Goal: Task Accomplishment & Management: Manage account settings

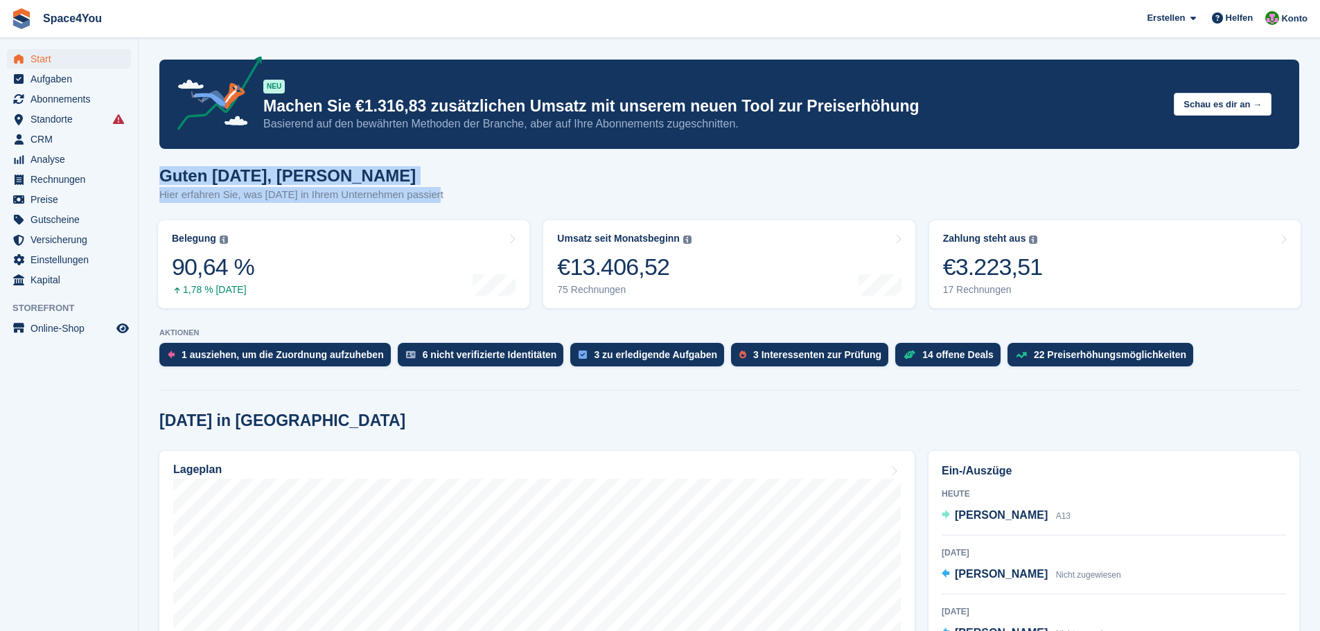
drag, startPoint x: 432, startPoint y: 195, endPoint x: 155, endPoint y: 155, distance: 280.1
click at [468, 189] on div "Guten Morgen, Luca-André Hier erfahren Sie, was heute in Ihrem Unternehmen pass…" at bounding box center [729, 192] width 1140 height 53
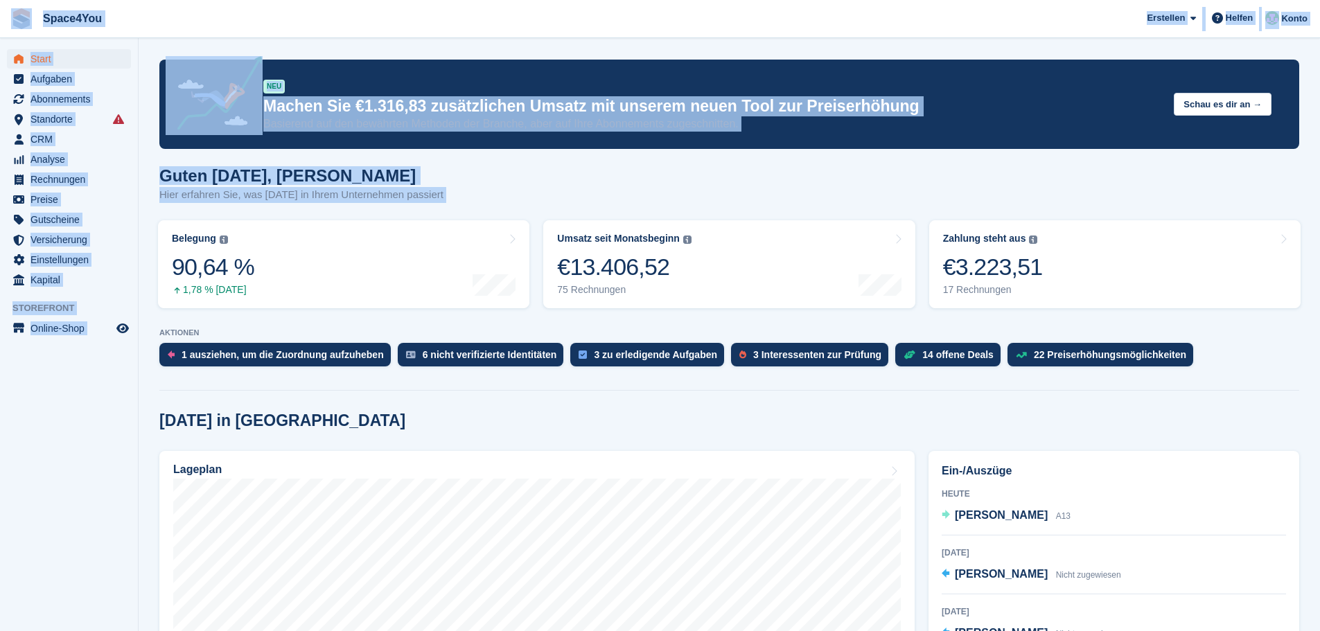
drag, startPoint x: 441, startPoint y: 195, endPoint x: 10, endPoint y: 15, distance: 467.1
click at [252, 24] on span "Space4You [GEOGRAPHIC_DATA] Abonnement Rechnung Kontakt Deal [GEOGRAPHIC_DATA] …" at bounding box center [660, 18] width 1320 height 37
drag, startPoint x: 450, startPoint y: 201, endPoint x: 12, endPoint y: 31, distance: 469.0
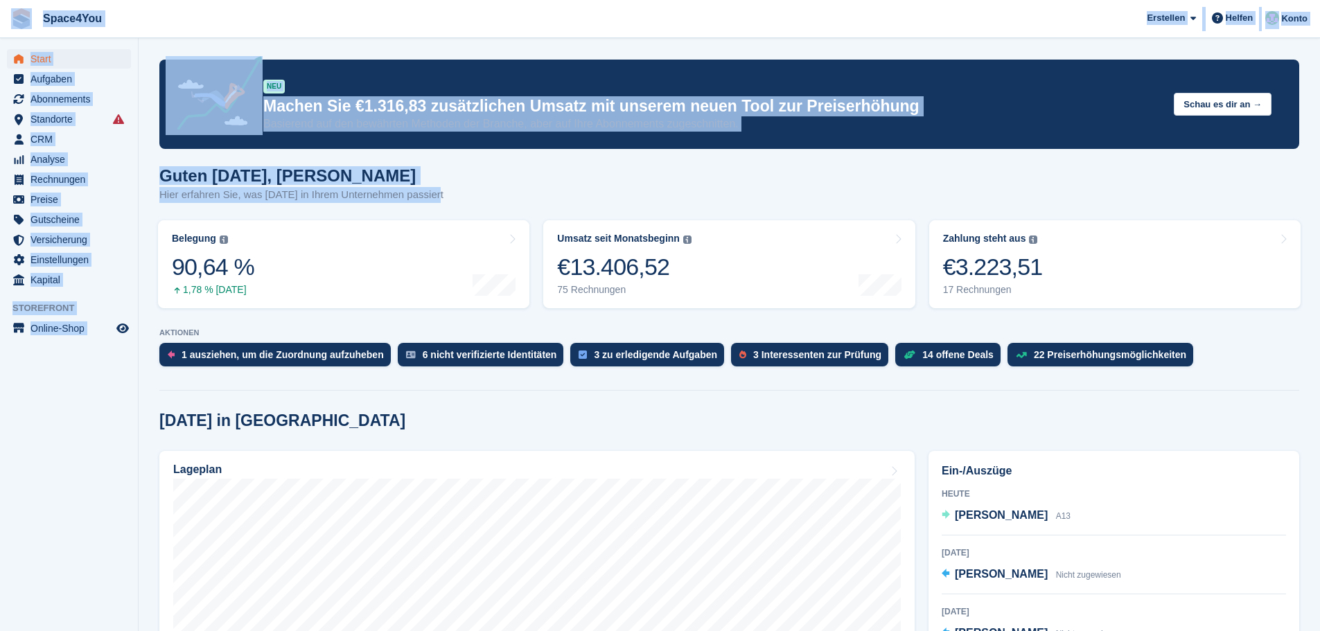
click at [299, 15] on span "Space4You Erstellen Abonnement Rechnung Kontakt Deal Rabatt Seite Helfen Chat-S…" at bounding box center [660, 18] width 1320 height 37
drag, startPoint x: 433, startPoint y: 194, endPoint x: 6, endPoint y: 15, distance: 463.0
click at [33, 448] on aside "Start Aufgaben Abonnements Abonnements Abonnements Preiserhöhungen NEU Preiserh…" at bounding box center [69, 319] width 138 height 562
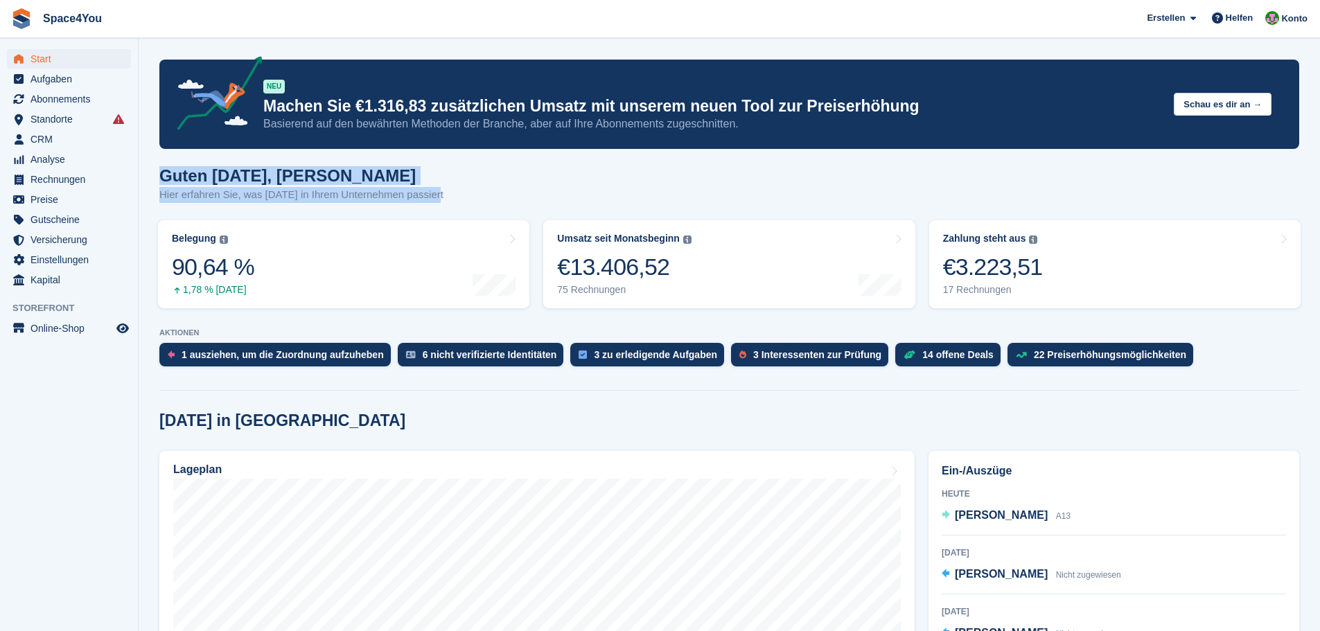
drag, startPoint x: 435, startPoint y: 196, endPoint x: 146, endPoint y: 169, distance: 290.2
click at [209, 168] on h1 "Guten [DATE], [PERSON_NAME]" at bounding box center [301, 175] width 284 height 19
drag, startPoint x: 164, startPoint y: 176, endPoint x: 508, endPoint y: 207, distance: 345.8
click at [508, 207] on div "Guten [DATE], [PERSON_NAME] Hier erfahren Sie, was [DATE] in Ihrem Unternehmen …" at bounding box center [729, 192] width 1140 height 53
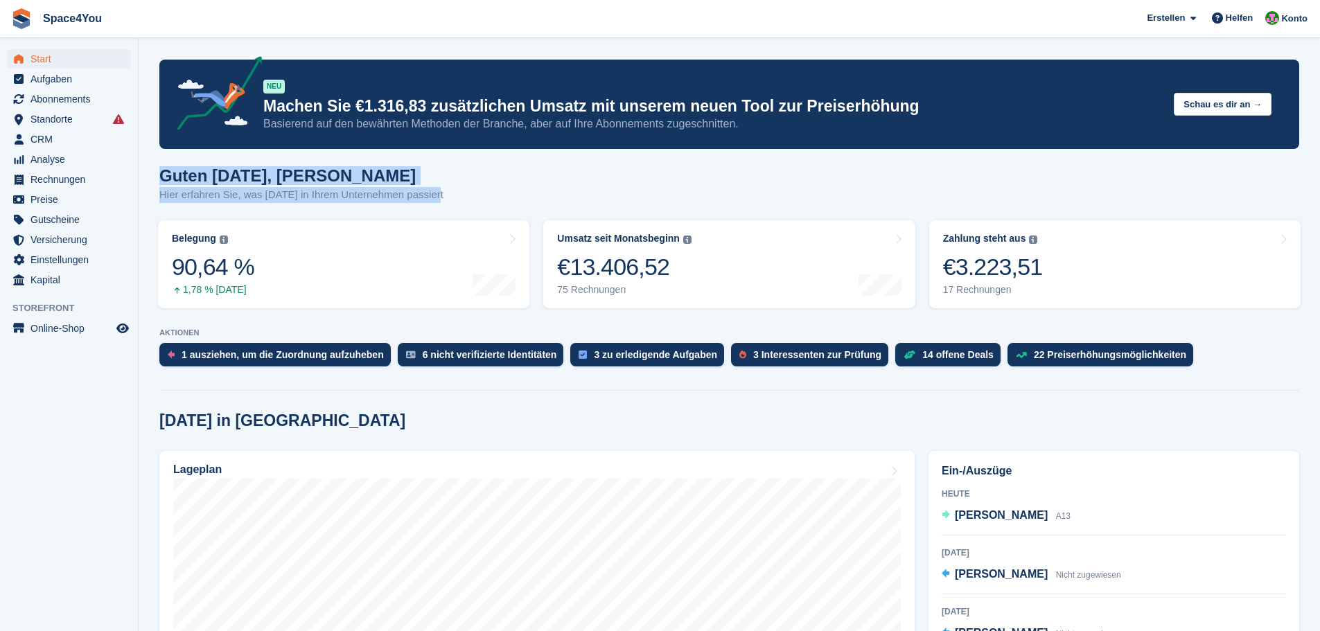
click at [444, 196] on div "Guten [DATE], [PERSON_NAME] Hier erfahren Sie, was [DATE] in Ihrem Unternehmen …" at bounding box center [729, 192] width 1140 height 53
drag, startPoint x: 444, startPoint y: 196, endPoint x: 172, endPoint y: 169, distance: 273.6
click at [172, 169] on div "Guten [DATE], [PERSON_NAME] Hier erfahren Sie, was [DATE] in Ihrem Unternehmen …" at bounding box center [729, 192] width 1140 height 53
click at [172, 169] on h1 "Guten [DATE], [PERSON_NAME]" at bounding box center [301, 175] width 284 height 19
drag, startPoint x: 159, startPoint y: 178, endPoint x: 475, endPoint y: 204, distance: 317.0
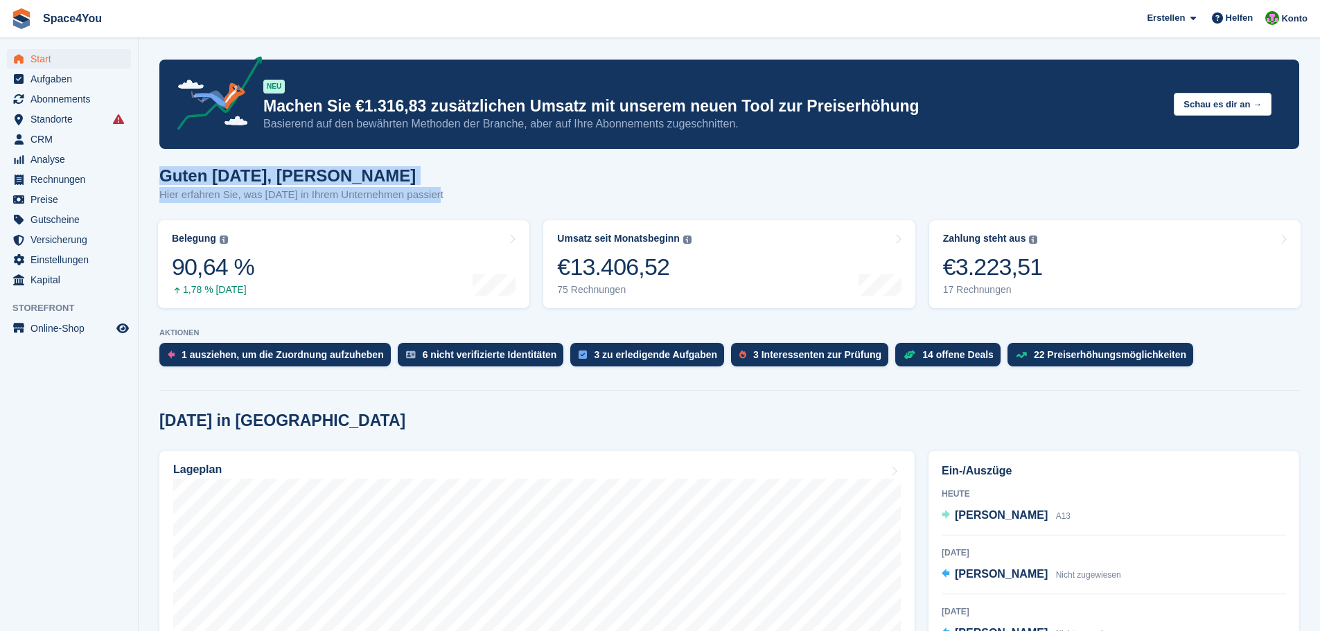
click at [475, 204] on div "Guten Morgen, Luca-André Hier erfahren Sie, was heute in Ihrem Unternehmen pass…" at bounding box center [729, 192] width 1140 height 53
click at [270, 195] on p "Hier erfahren Sie, was heute in Ihrem Unternehmen passiert" at bounding box center [301, 195] width 284 height 16
click at [283, 244] on link "Belegung Flächenprozentsatz aller aktuell belegten Einheiten. Beinhaltet Einhei…" at bounding box center [343, 264] width 371 height 88
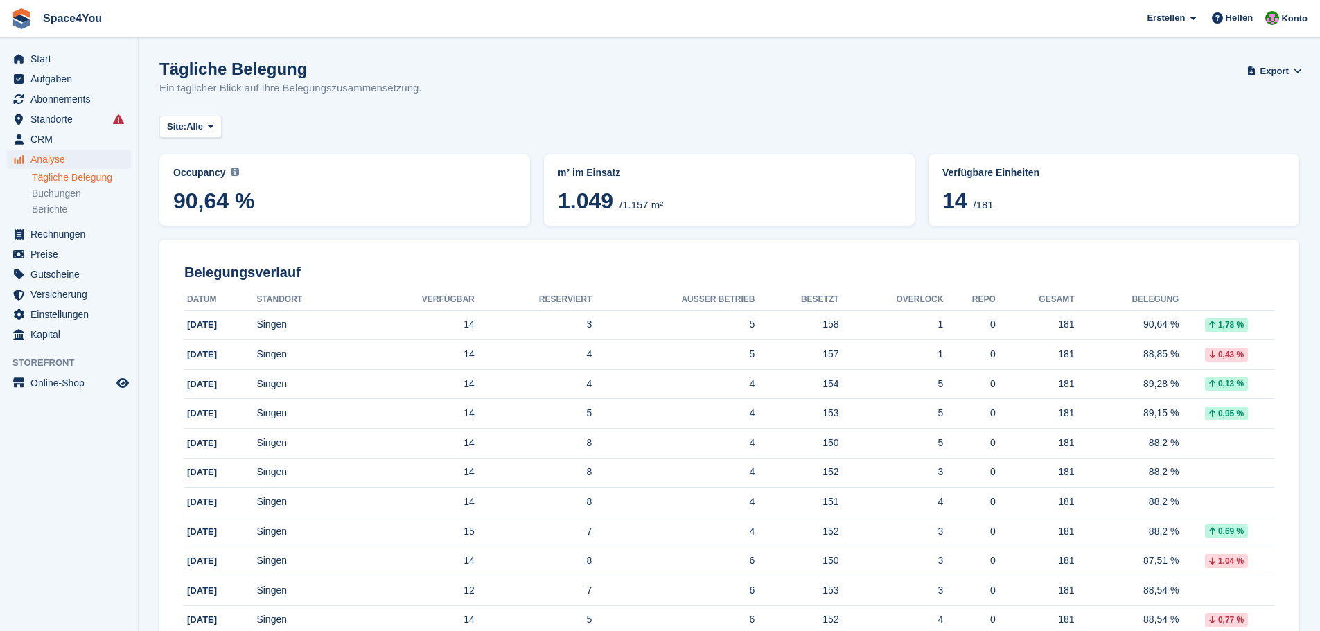
drag, startPoint x: 439, startPoint y: 97, endPoint x: 0, endPoint y: 17, distance: 445.9
click at [611, 127] on div "Site: Alle Alle Singen" at bounding box center [729, 127] width 1140 height 23
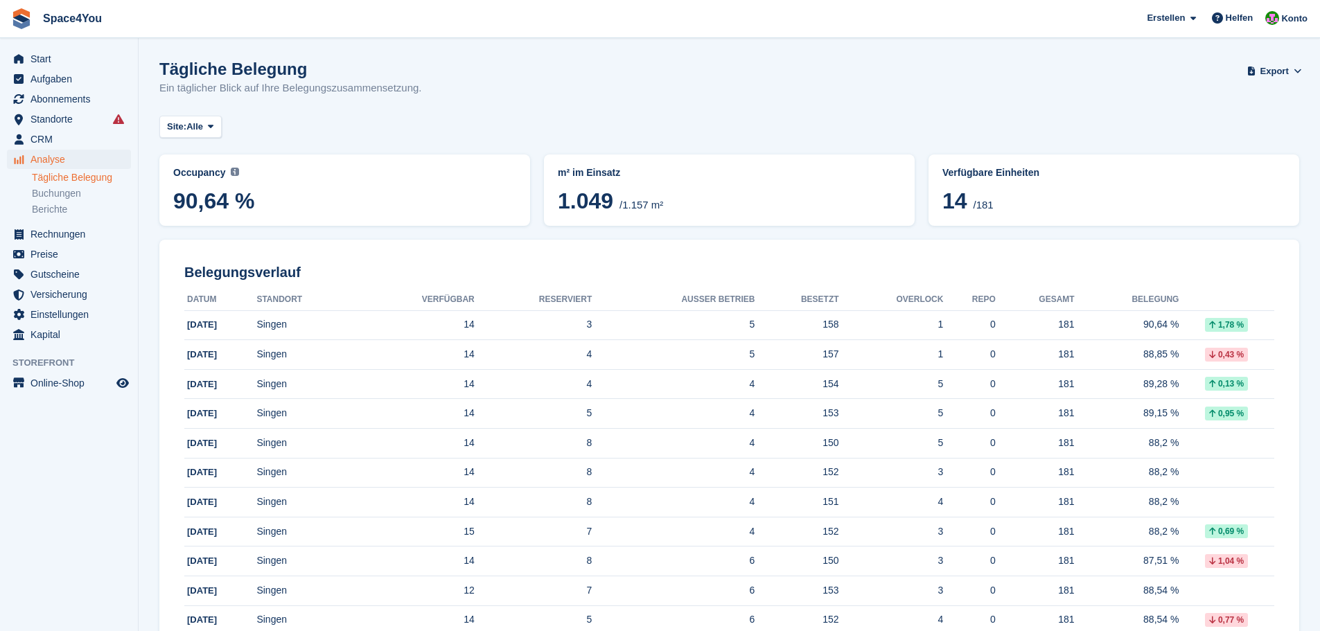
click at [611, 127] on div "Site: Alle Alle Singen" at bounding box center [729, 127] width 1140 height 23
click at [329, 76] on h1 "Tägliche Belegung" at bounding box center [290, 69] width 263 height 19
click at [61, 136] on span "CRM" at bounding box center [71, 139] width 83 height 19
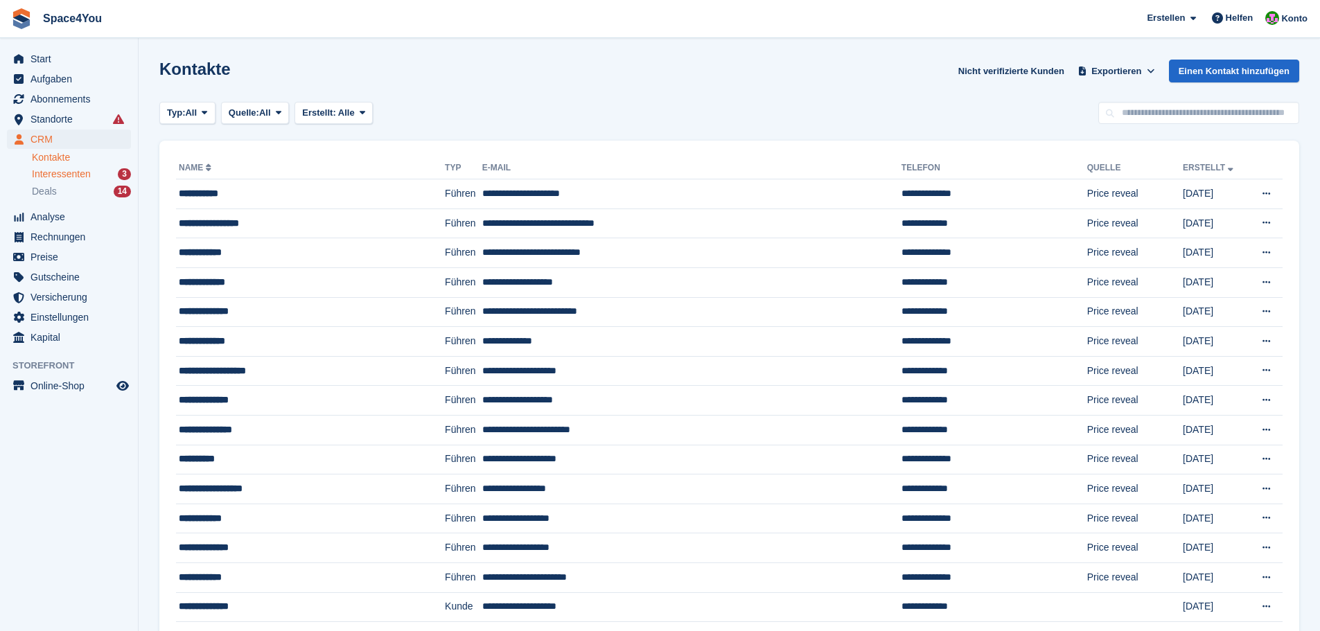
click at [73, 170] on span "Interessenten" at bounding box center [61, 174] width 59 height 13
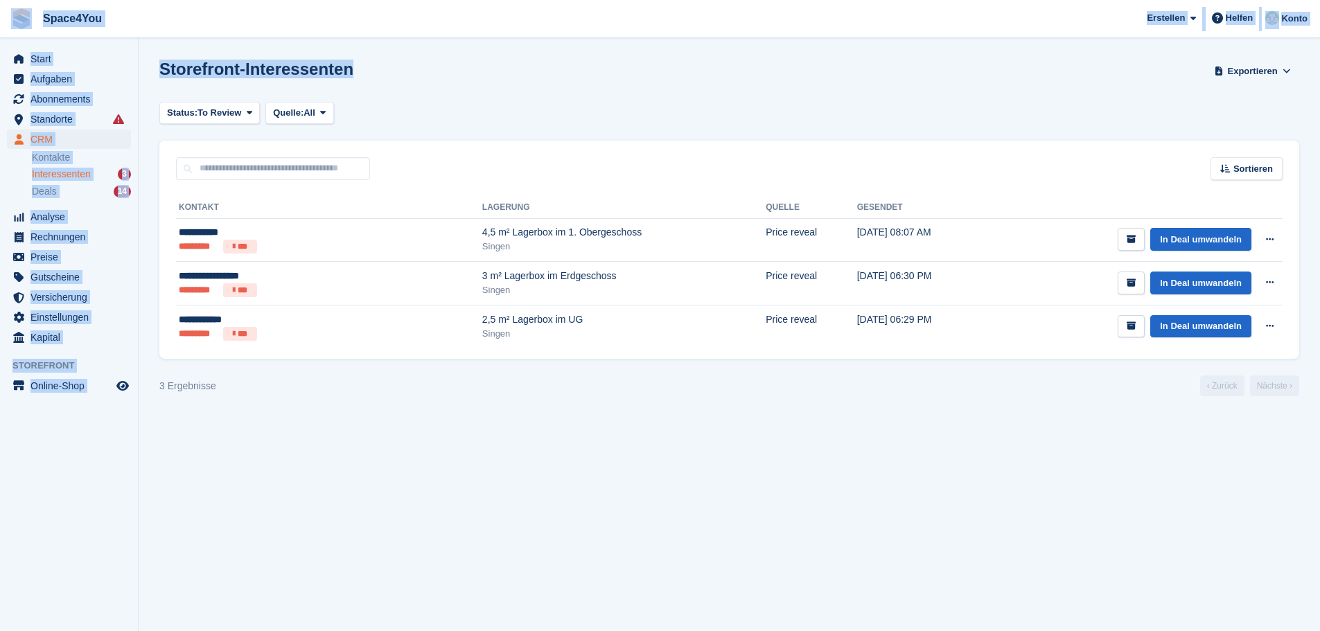
drag, startPoint x: 342, startPoint y: 72, endPoint x: 10, endPoint y: 28, distance: 334.7
click at [10, 28] on div "Space4You Erstellen Abonnement Rechnung Kontakt Deal Rabatt Seite Helfen Chat-S…" at bounding box center [660, 315] width 1320 height 631
click at [221, 26] on span "Space4You Erstellen Abonnement Rechnung Kontakt Deal Rabatt Seite Helfen Chat-S…" at bounding box center [660, 18] width 1320 height 37
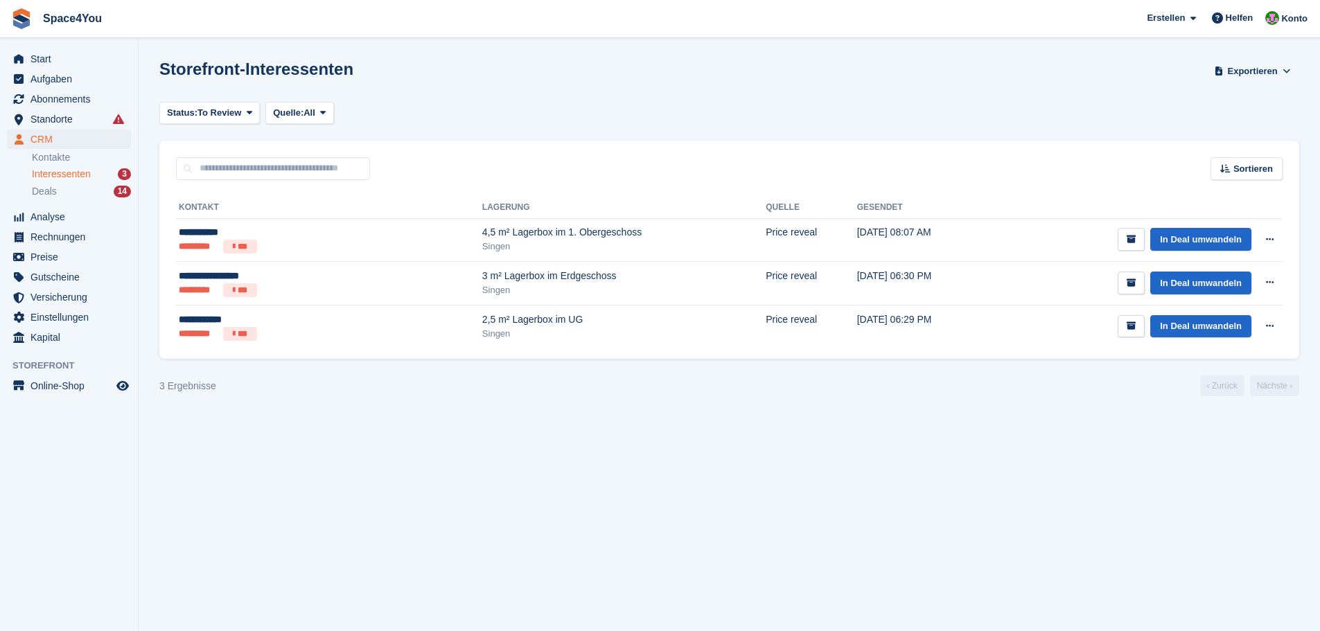
click at [459, 460] on section "Storefront-Interessenten Exportieren Exportieren Interessenten Exportieren Sie …" at bounding box center [729, 315] width 1181 height 631
click at [434, 416] on section "Storefront-Interessenten Exportieren Exportieren Interessenten Exportieren Sie …" at bounding box center [729, 315] width 1181 height 631
click at [42, 65] on span "Start" at bounding box center [71, 58] width 83 height 19
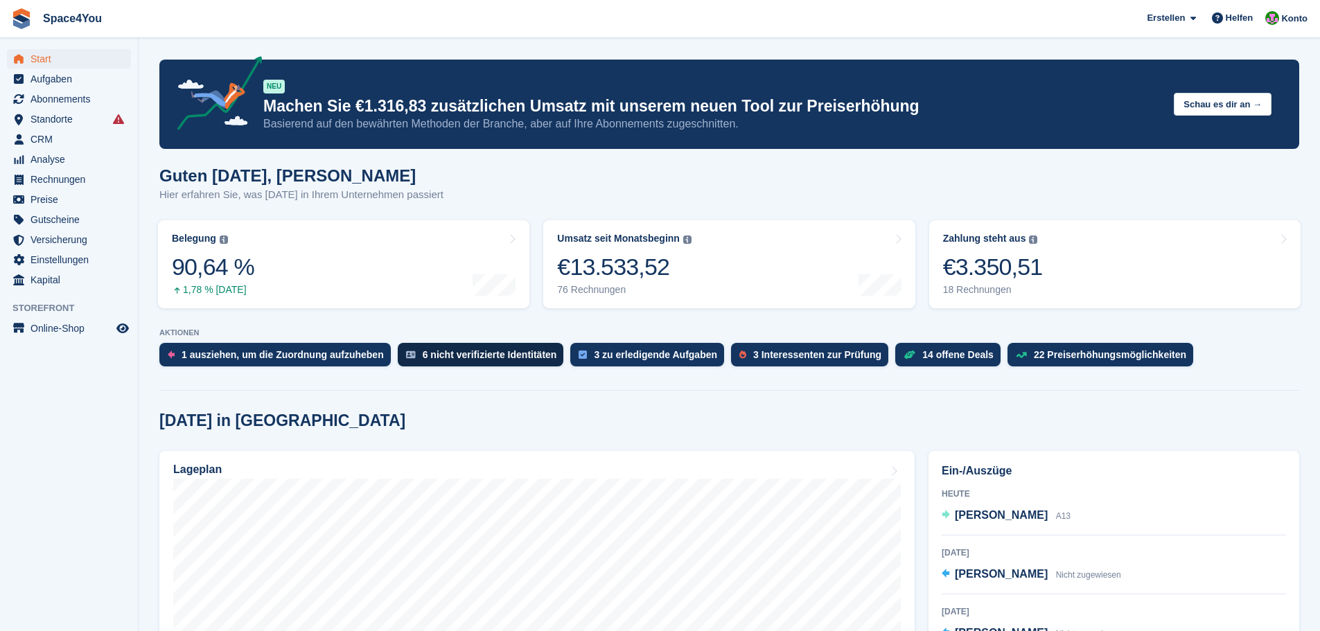
click at [459, 346] on div "6 nicht verifizierte Identitäten" at bounding box center [481, 355] width 166 height 24
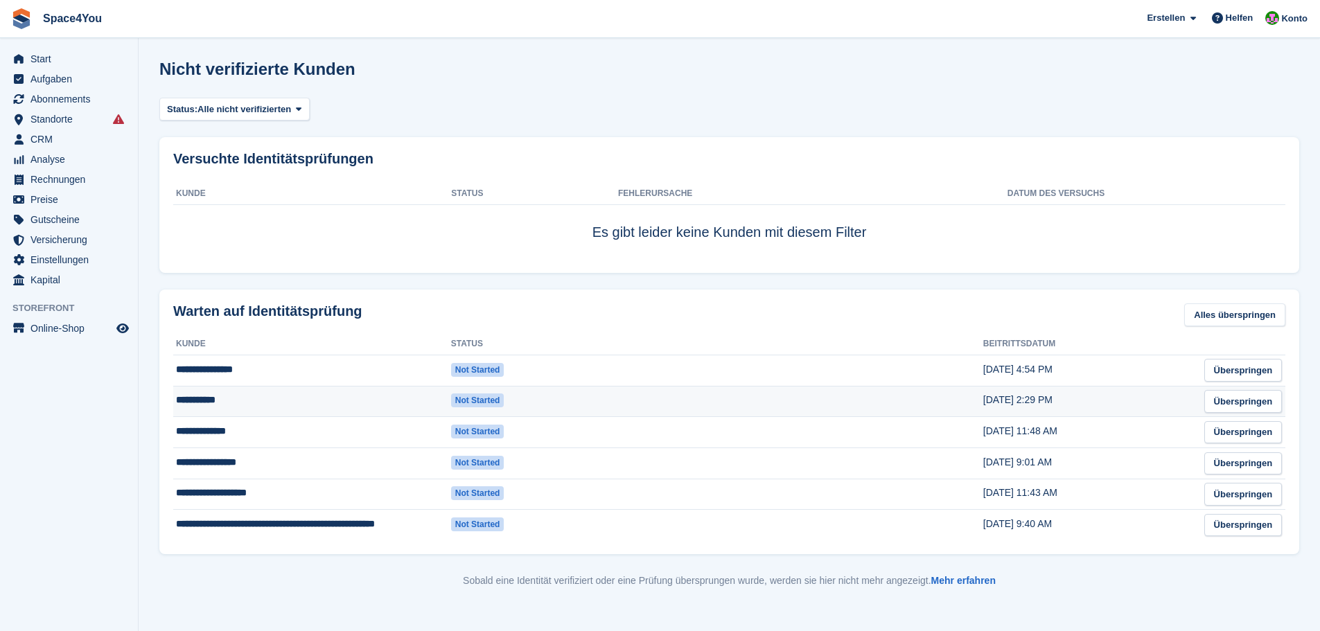
click at [211, 394] on td "**********" at bounding box center [312, 401] width 278 height 31
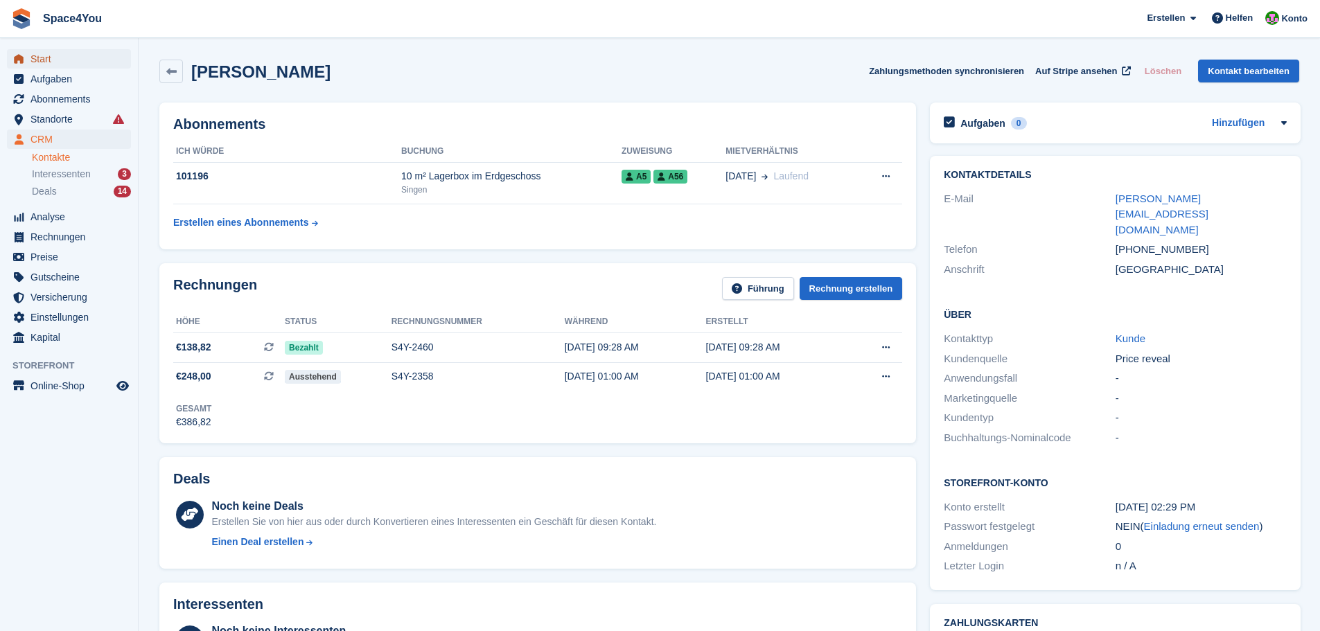
click at [80, 59] on span "Start" at bounding box center [71, 58] width 83 height 19
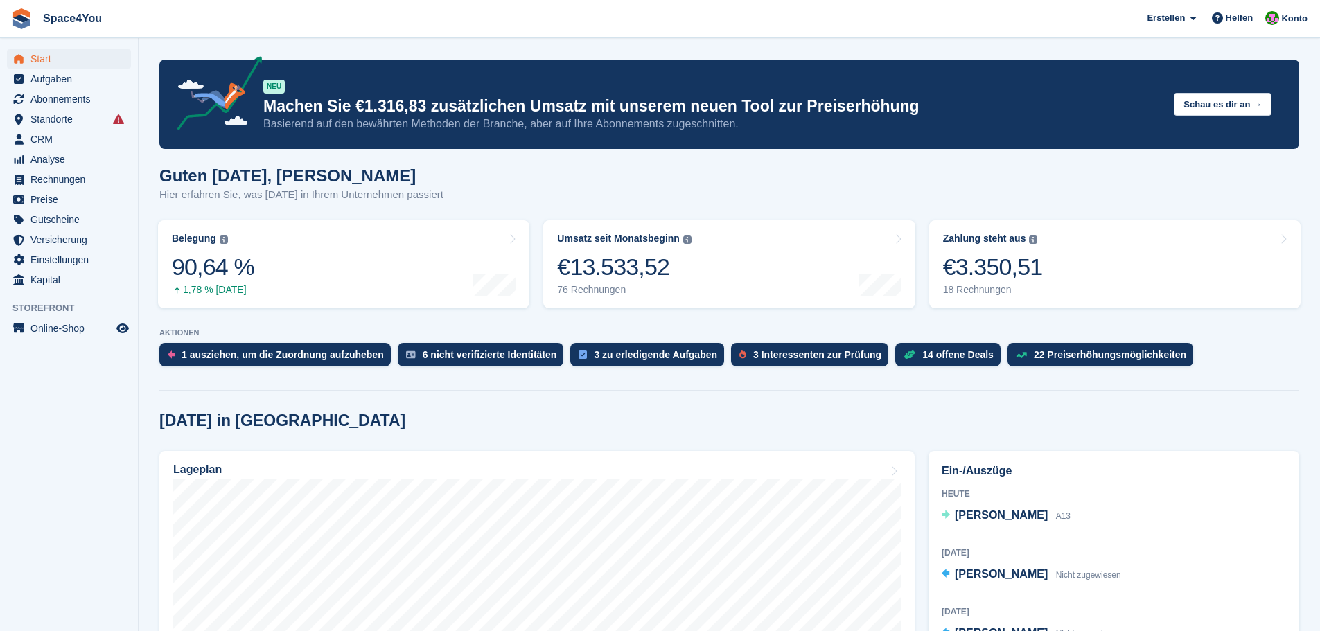
click at [443, 197] on div "Guten [DATE], [PERSON_NAME] Hier erfahren Sie, was [DATE] in Ihrem Unternehmen …" at bounding box center [729, 192] width 1140 height 53
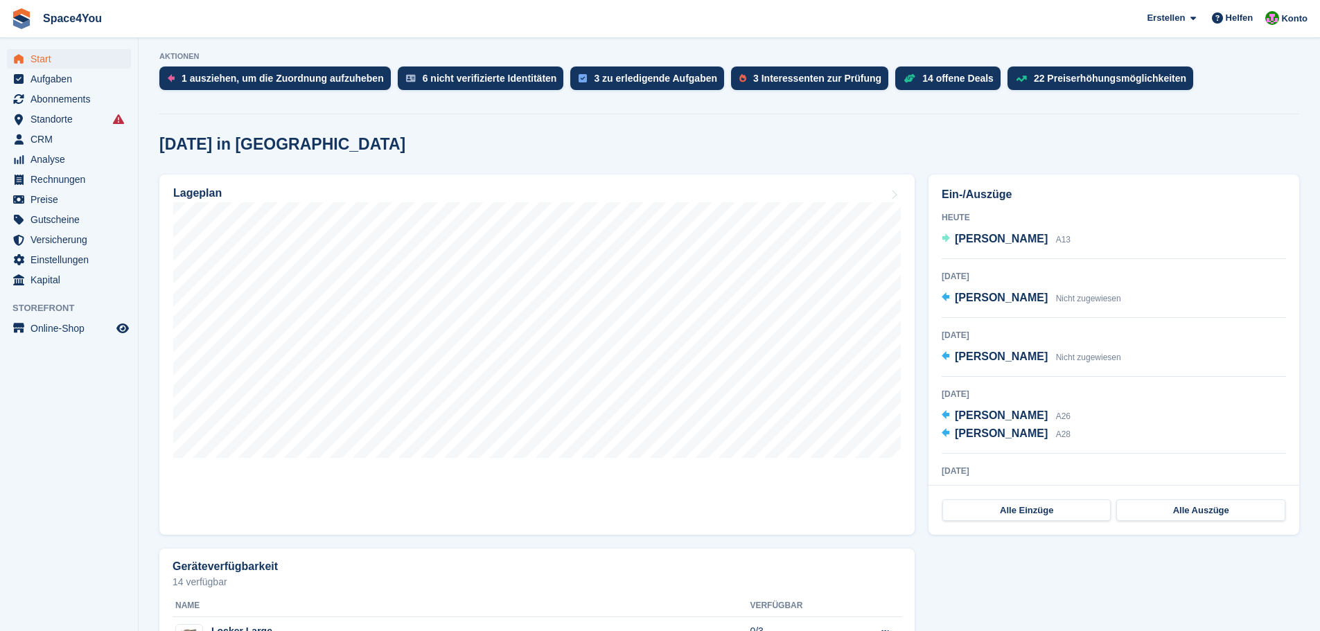
scroll to position [277, 0]
click at [43, 143] on span "CRM" at bounding box center [71, 139] width 83 height 19
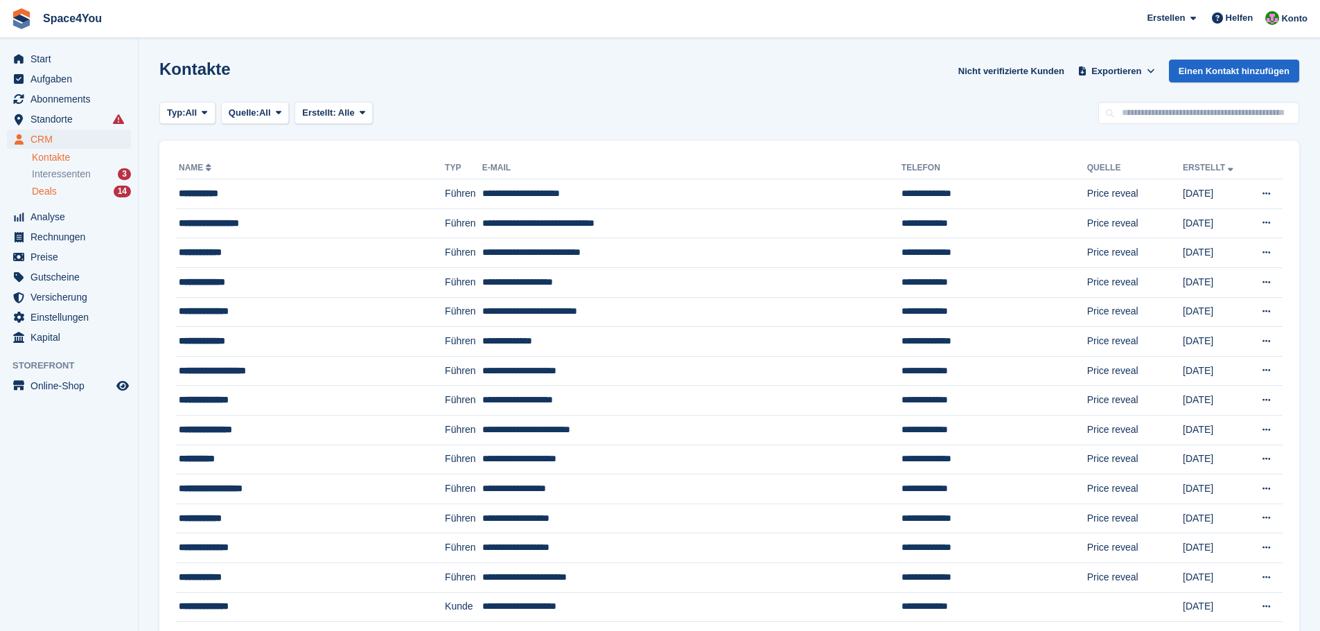
click at [59, 190] on div "Deals 14" at bounding box center [81, 191] width 99 height 13
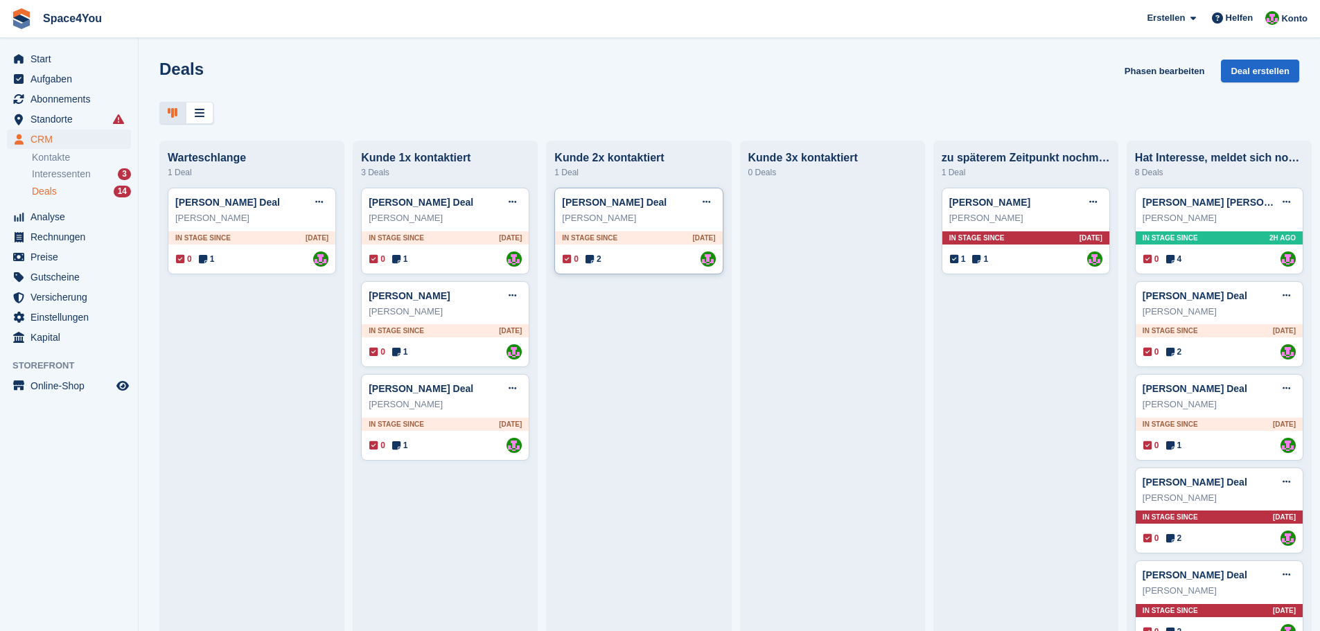
click at [673, 224] on div "[PERSON_NAME]" at bounding box center [638, 218] width 153 height 14
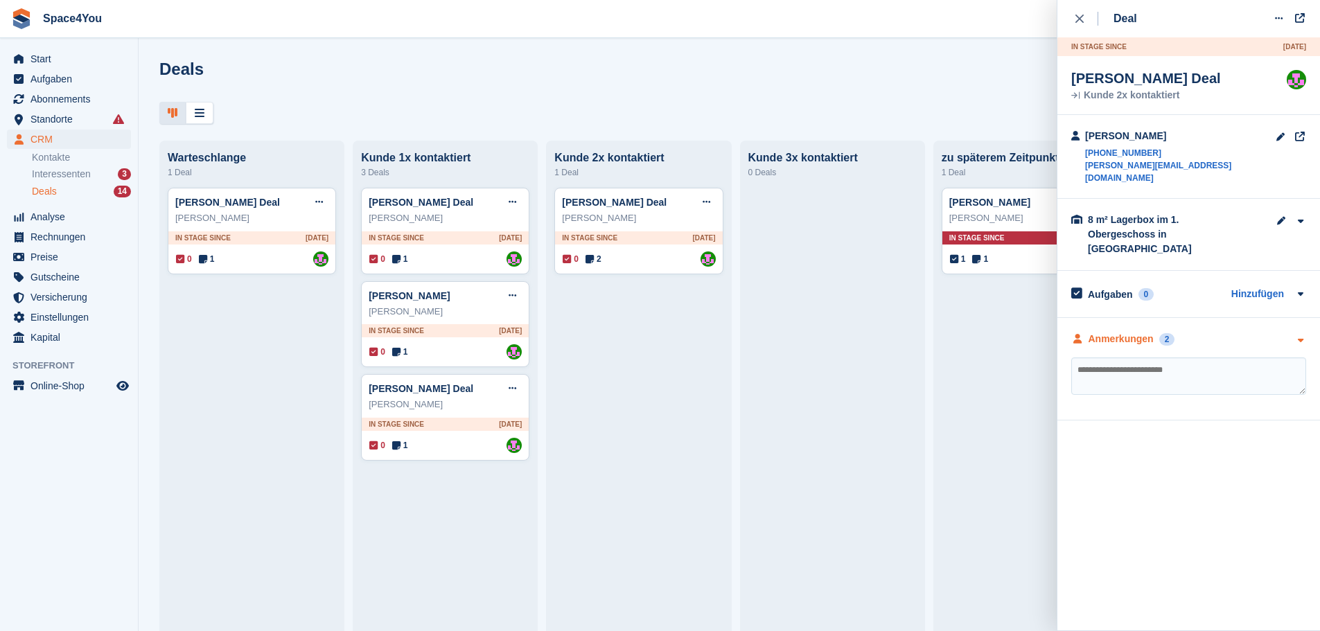
click at [1286, 332] on div "Anmerkungen 2" at bounding box center [1188, 339] width 235 height 15
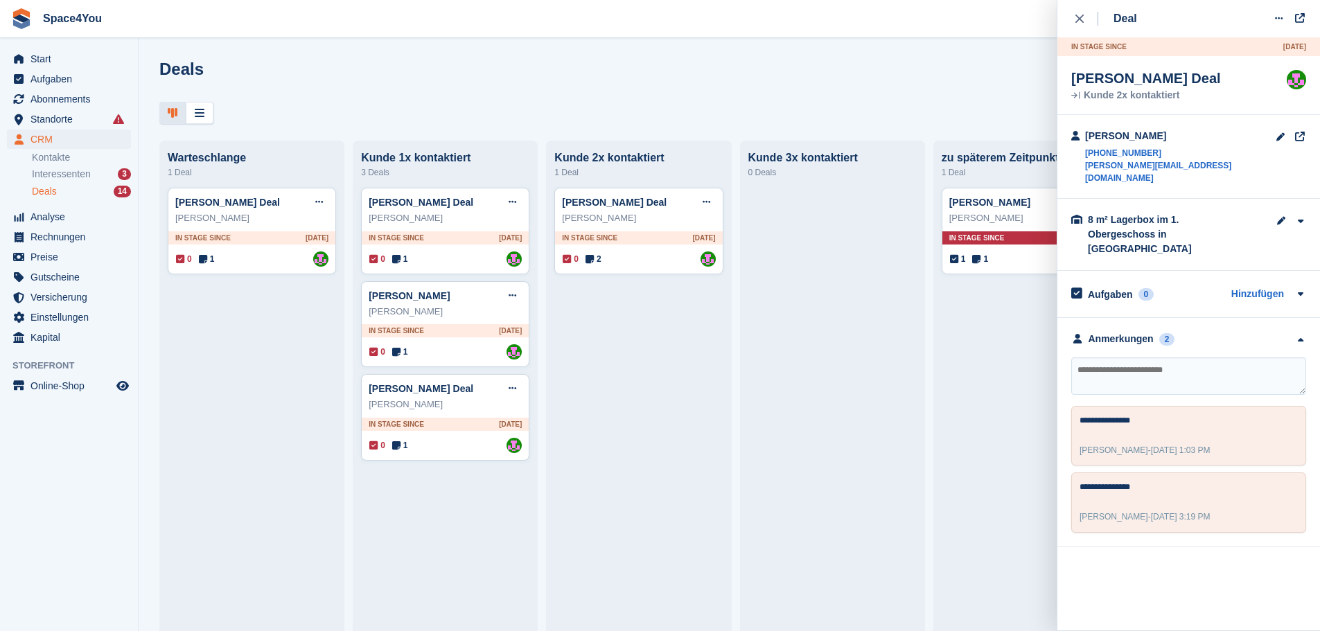
click at [1224, 367] on textarea at bounding box center [1188, 376] width 235 height 37
type textarea "**********"
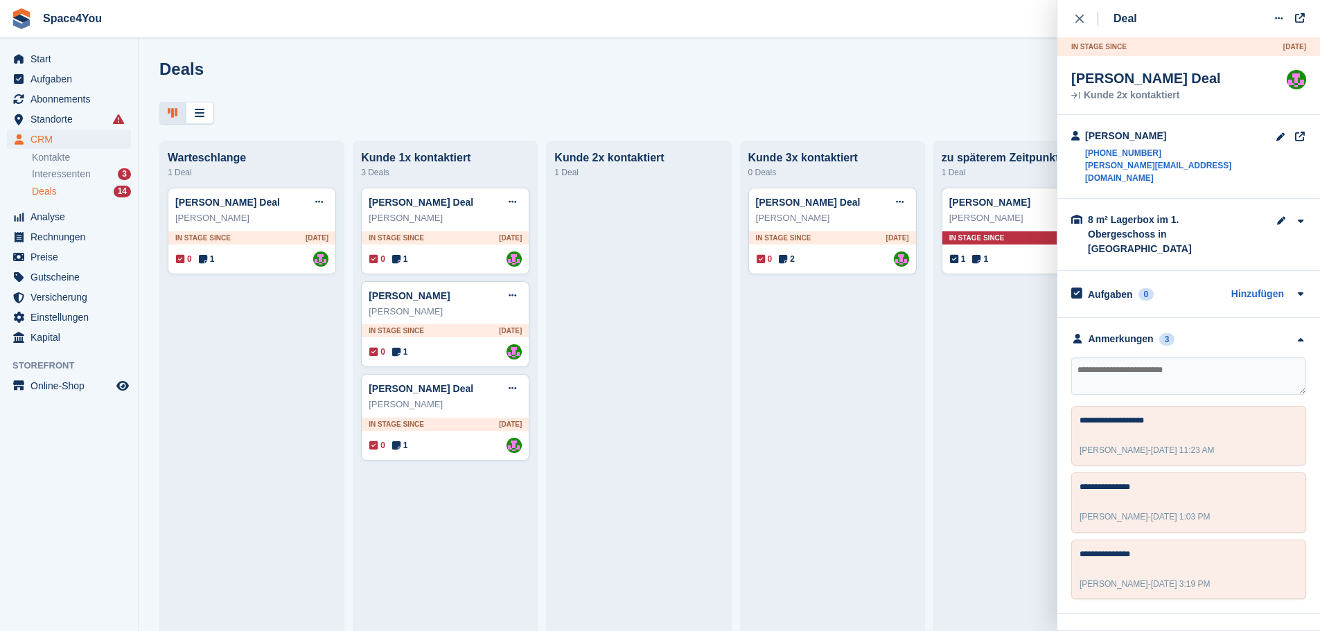
click at [774, 82] on div "Deals Phasen bearbeiten Deal erstellen" at bounding box center [729, 79] width 1140 height 39
click at [554, 58] on div "Deals Phasen bearbeiten Deal erstellen [GEOGRAPHIC_DATA] 1 Deal [PERSON_NAME] D…" at bounding box center [729, 315] width 1181 height 631
